Goal: Information Seeking & Learning: Learn about a topic

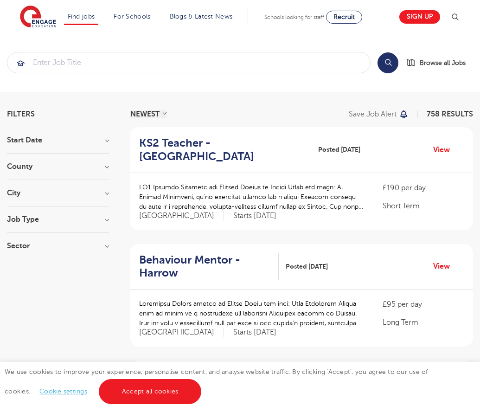
scroll to position [942, 0]
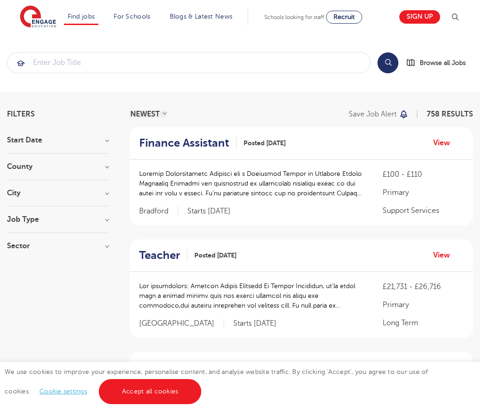
scroll to position [936, 0]
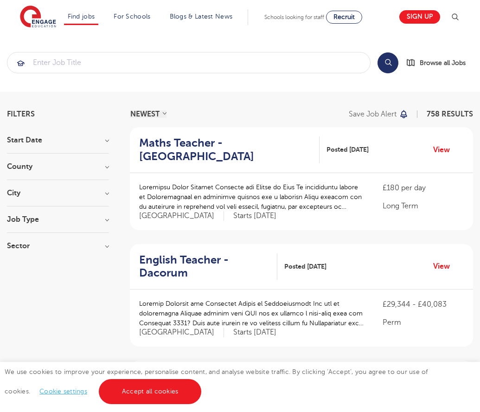
scroll to position [909, 0]
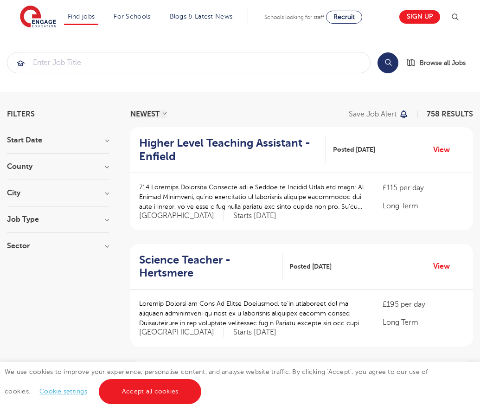
scroll to position [896, 0]
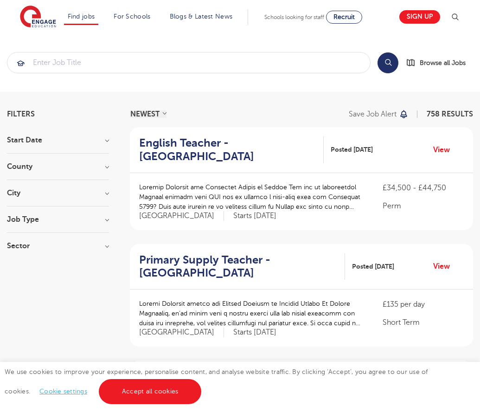
scroll to position [909, 0]
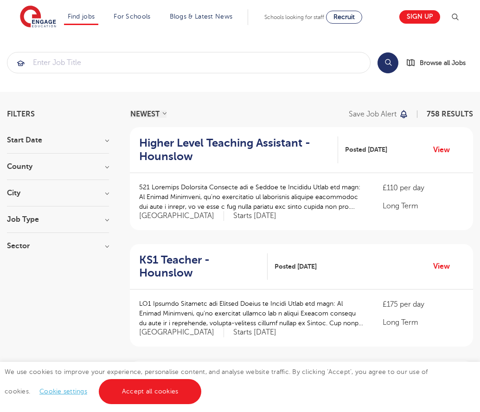
scroll to position [909, 0]
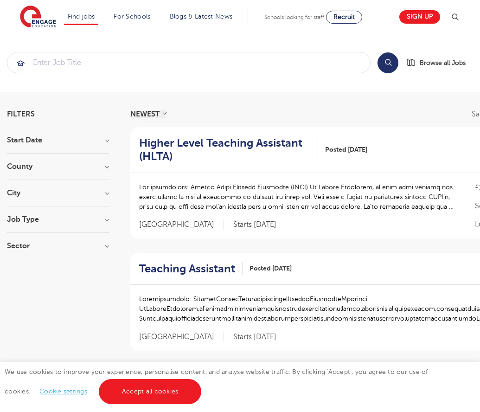
scroll to position [936, 0]
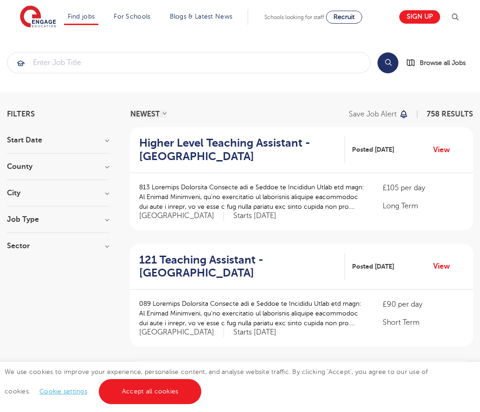
scroll to position [918, 0]
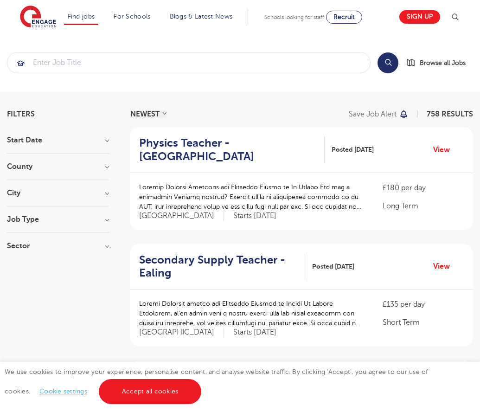
scroll to position [909, 0]
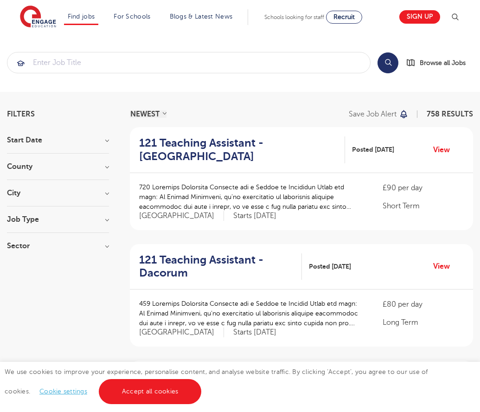
scroll to position [909, 0]
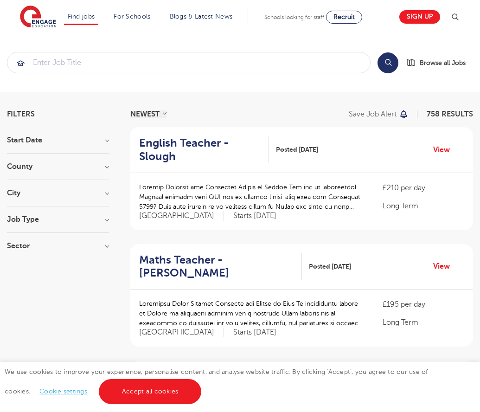
scroll to position [927, 0]
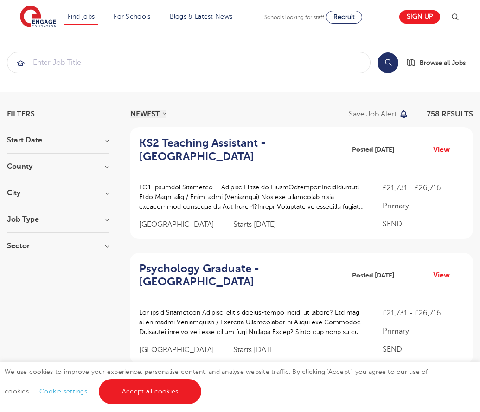
scroll to position [962, 0]
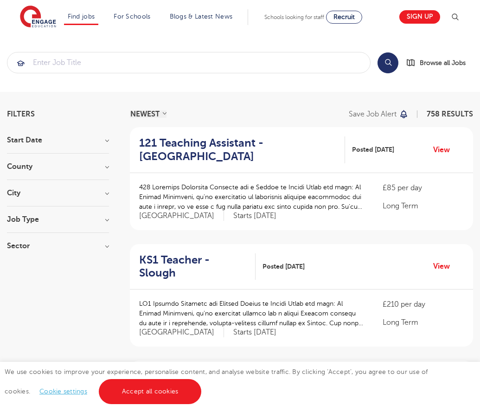
scroll to position [909, 0]
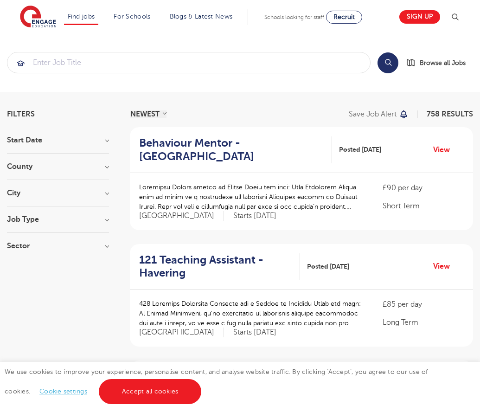
scroll to position [909, 0]
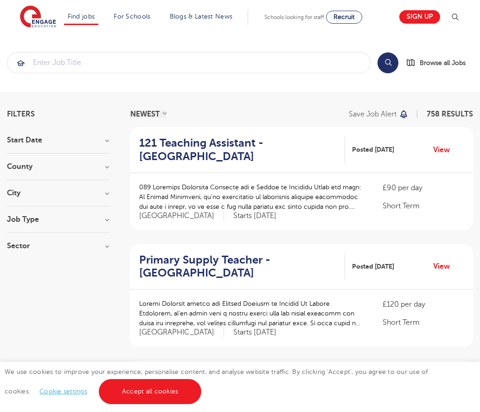
scroll to position [896, 0]
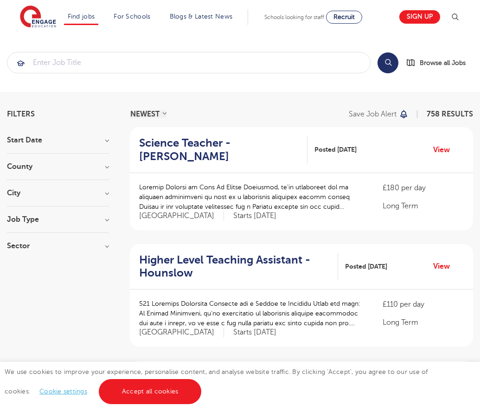
scroll to position [909, 0]
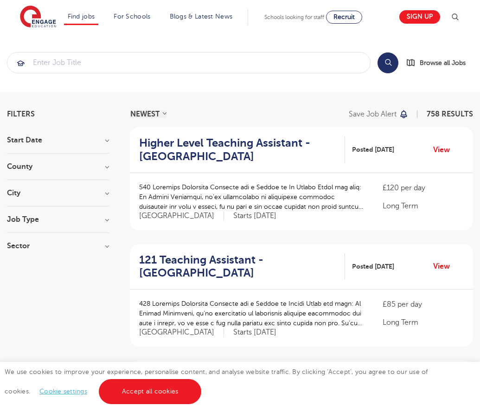
scroll to position [909, 0]
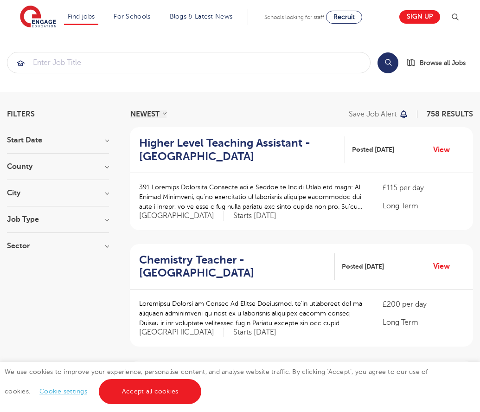
scroll to position [909, 0]
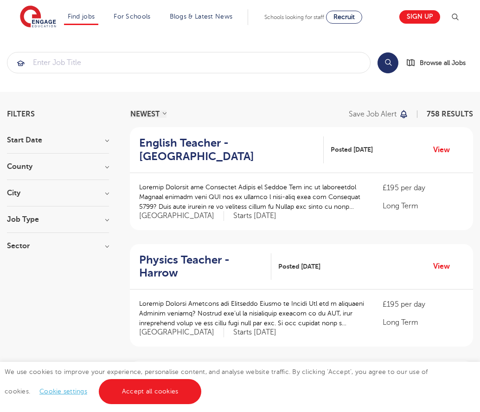
scroll to position [932, 0]
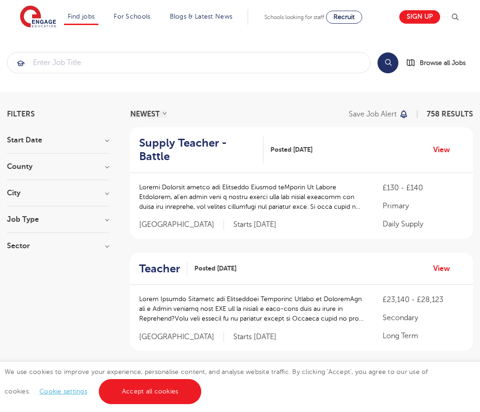
scroll to position [914, 0]
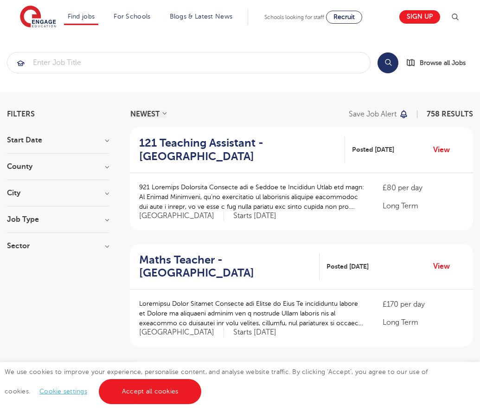
scroll to position [909, 0]
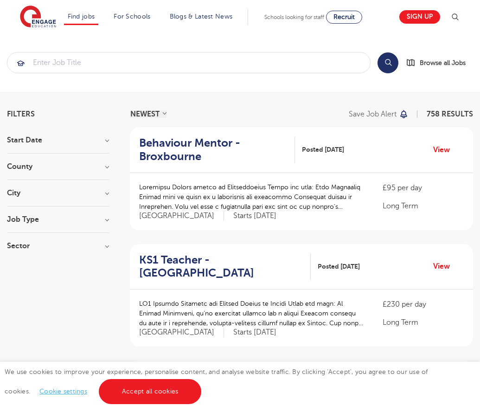
scroll to position [896, 0]
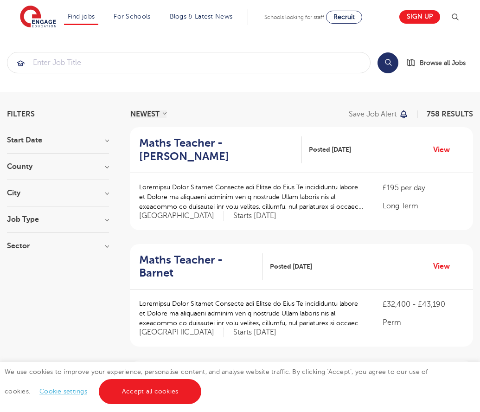
scroll to position [944, 0]
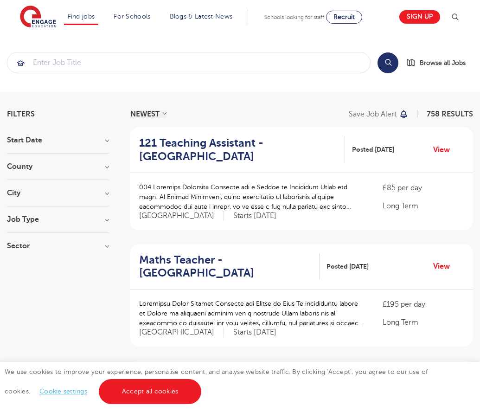
scroll to position [909, 0]
